Goal: Ask a question

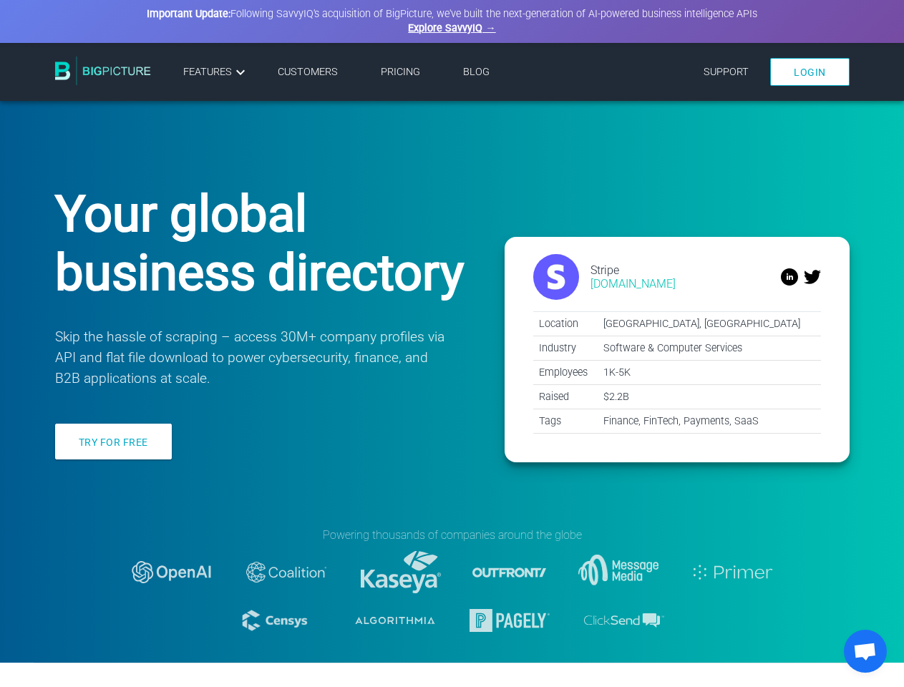
click at [865, 651] on span "Open chat" at bounding box center [865, 653] width 24 height 20
